Goal: Navigation & Orientation: Go to known website

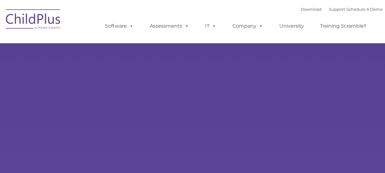
type input ""
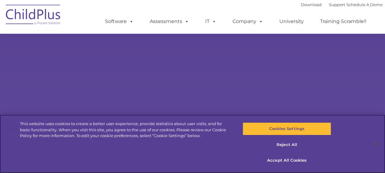
scroll to position [76, 0]
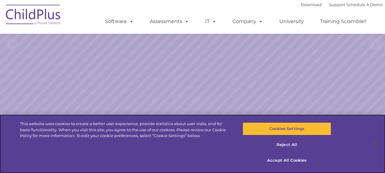
select select "MEDIUM"
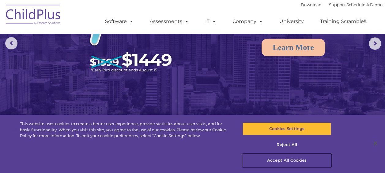
click at [277, 160] on button "Accept All Cookies" at bounding box center [287, 160] width 89 height 13
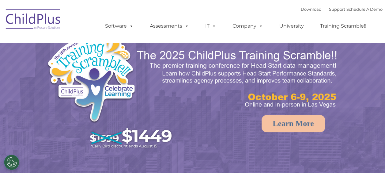
select select "MEDIUM"
